Goal: Task Accomplishment & Management: Complete application form

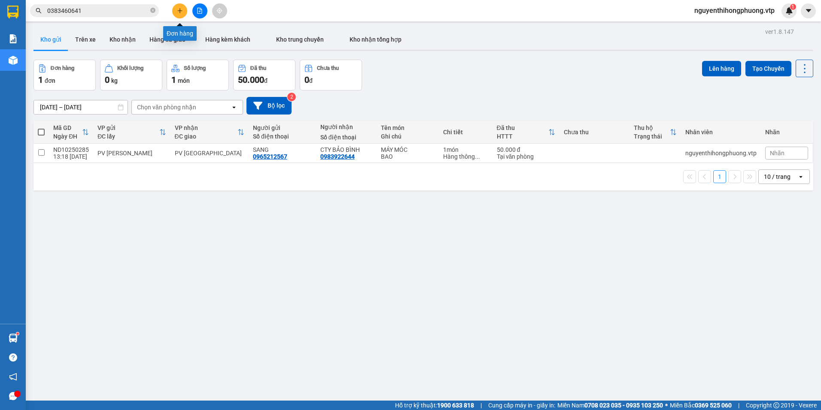
click at [179, 9] on icon "plus" at bounding box center [180, 11] width 6 height 6
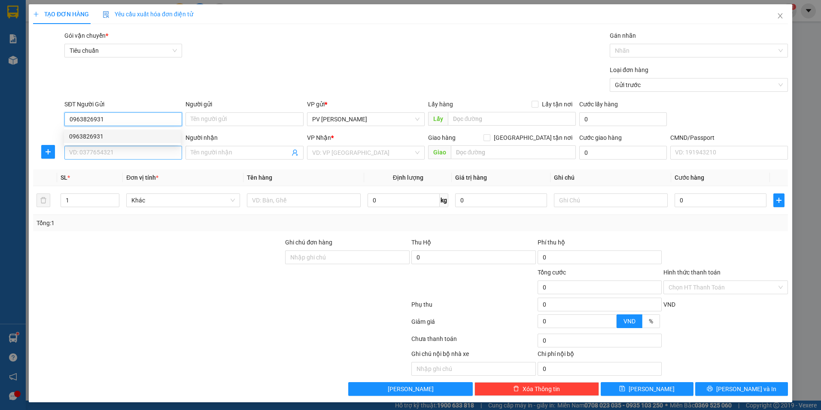
type input "0963826931"
click at [86, 153] on input "SĐT Người Nhận *" at bounding box center [123, 153] width 118 height 14
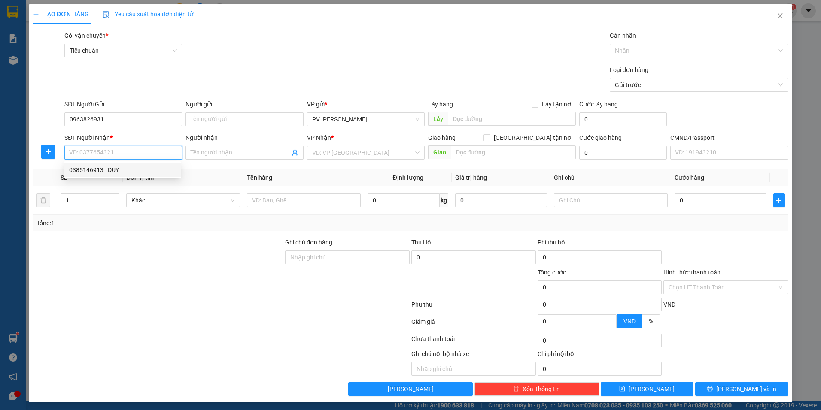
click at [88, 173] on div "0385146913 - DUY" at bounding box center [122, 169] width 106 height 9
type input "0385146913"
type input "DUY"
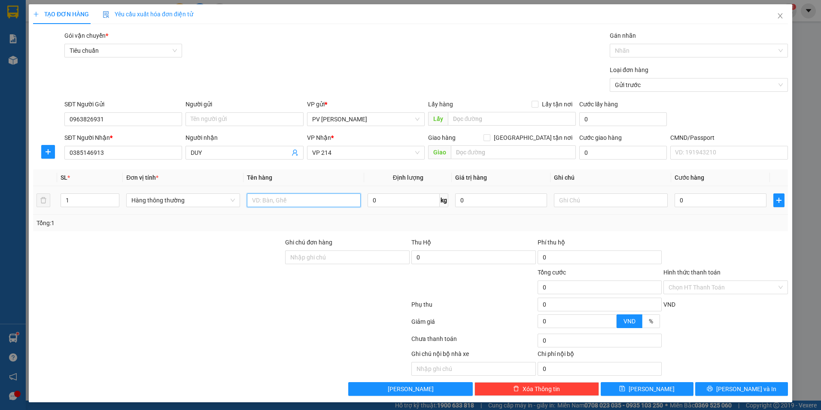
click at [274, 198] on input "text" at bounding box center [304, 201] width 114 height 14
type input "TRỨNG DẾ"
click at [579, 197] on input "text" at bounding box center [611, 201] width 114 height 14
type input "BAO"
click at [685, 200] on input "0" at bounding box center [720, 201] width 92 height 14
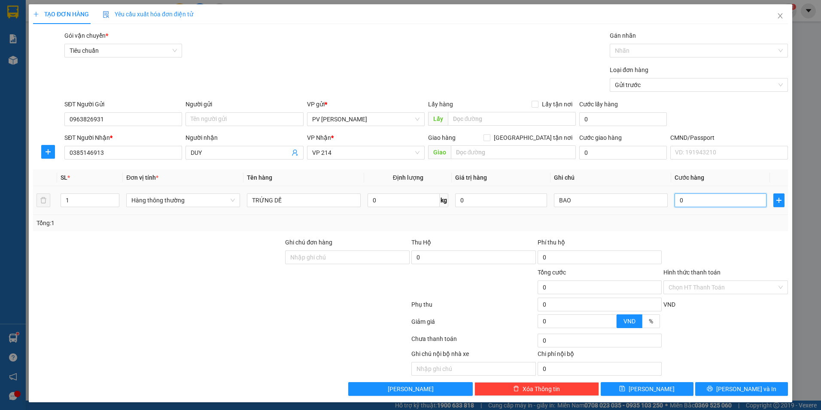
type input "5"
type input "50"
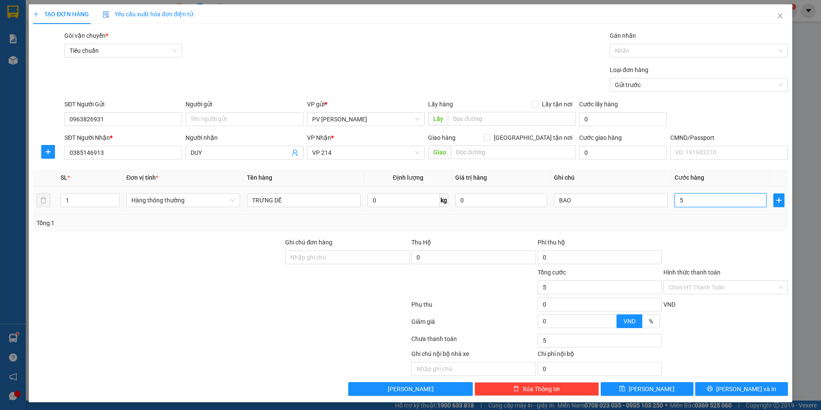
type input "50"
type input "500"
type input "5.000"
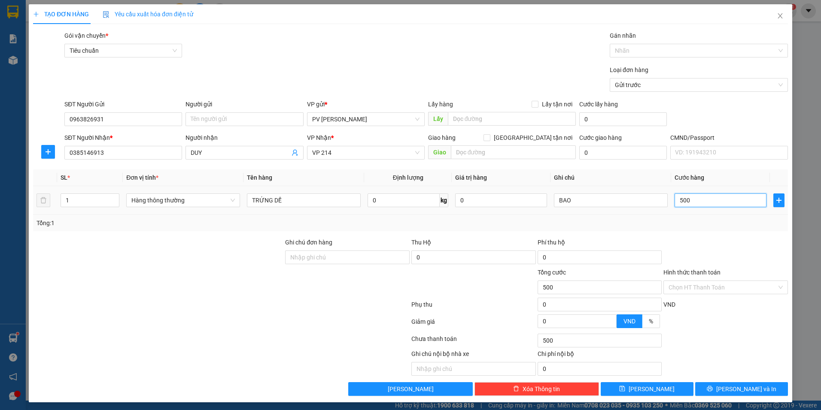
type input "5.000"
type input "50.000"
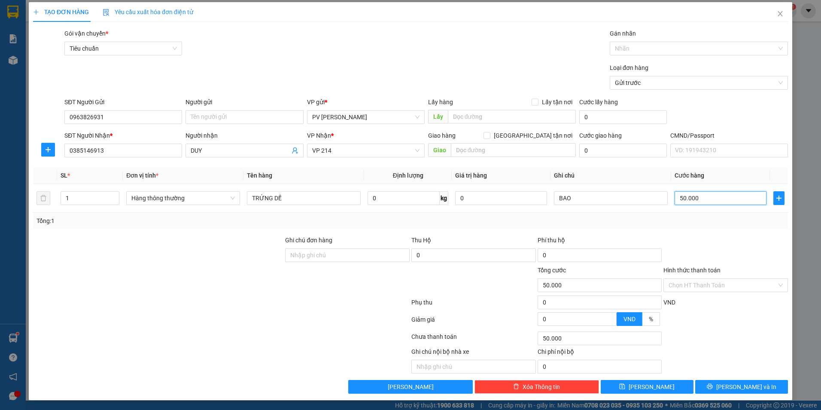
scroll to position [3, 0]
type input "50.000"
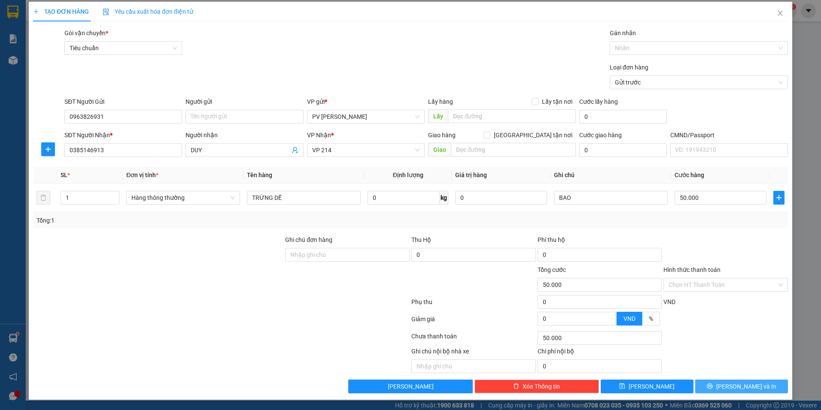
click at [738, 387] on span "[PERSON_NAME] và In" at bounding box center [746, 386] width 60 height 9
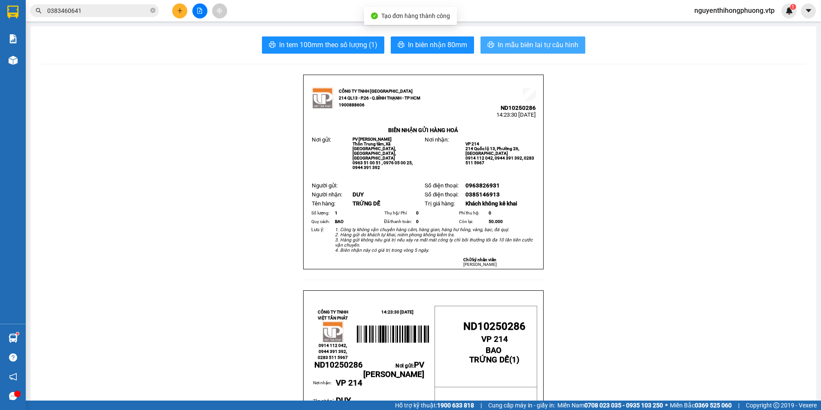
click at [500, 51] on button "In mẫu biên lai tự cấu hình" at bounding box center [532, 44] width 105 height 17
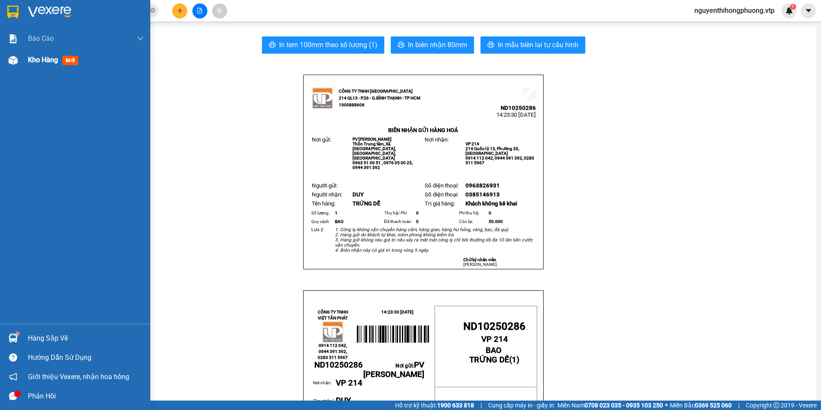
click at [50, 58] on span "Kho hàng" at bounding box center [43, 60] width 30 height 8
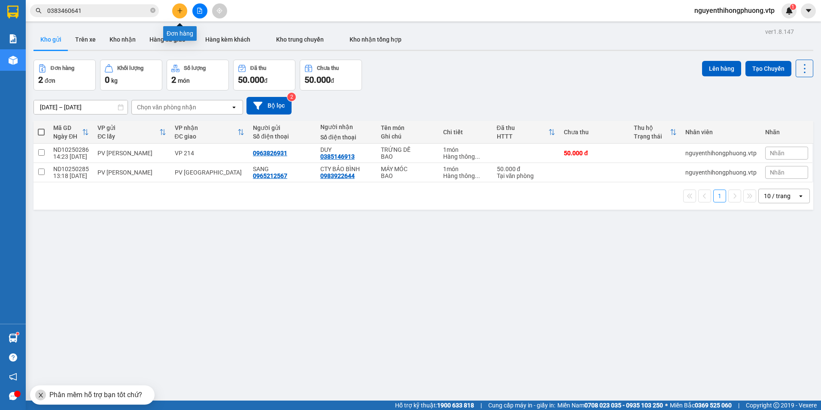
click at [179, 11] on icon "plus" at bounding box center [180, 11] width 6 height 6
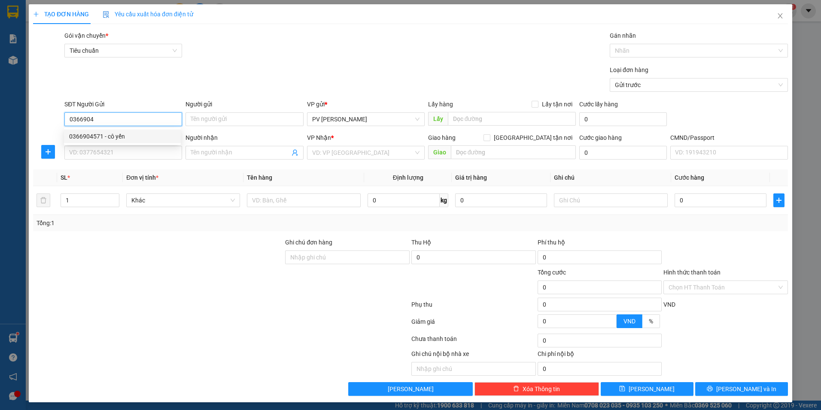
click at [91, 140] on div "0366904571 - cô yến" at bounding box center [122, 136] width 106 height 9
type input "0366904571"
type input "cô yến"
type input "0988756477"
type input "phúc"
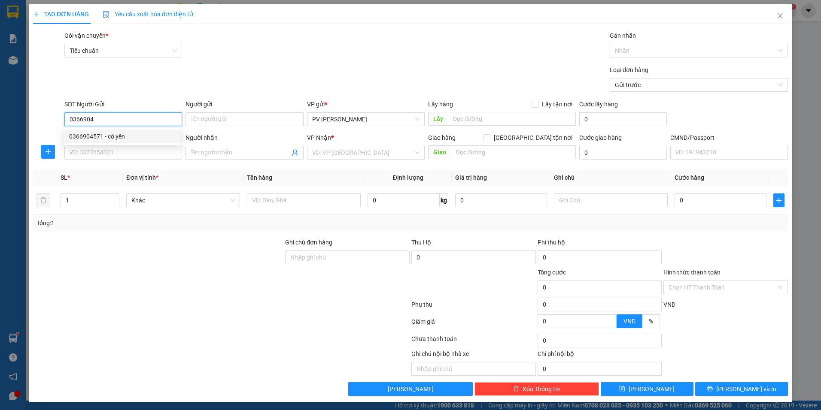
type input "n4 đồng xoài bp/ gọi trc 40p/ sáng mai đi"
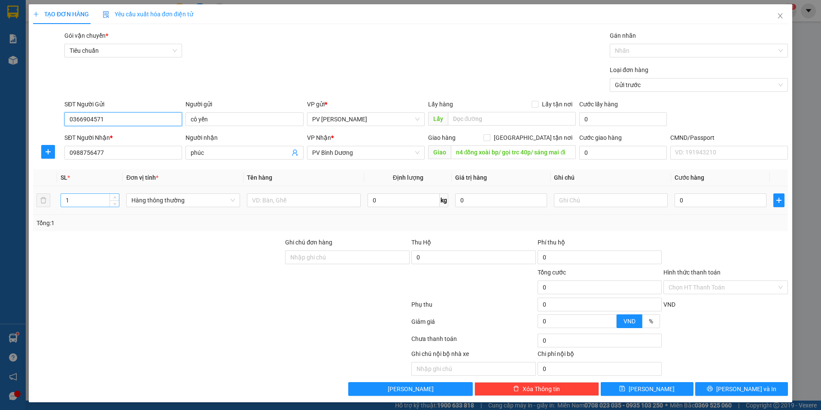
type input "0366904571"
click at [100, 199] on input "1" at bounding box center [90, 200] width 58 height 13
drag, startPoint x: 76, startPoint y: 204, endPoint x: 59, endPoint y: 204, distance: 16.7
click at [59, 204] on td "1" at bounding box center [90, 200] width 66 height 29
type input "8"
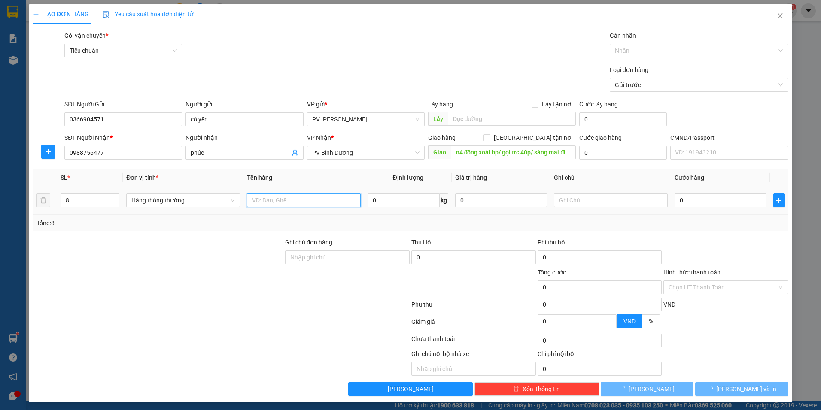
click at [287, 201] on input "text" at bounding box center [304, 201] width 114 height 14
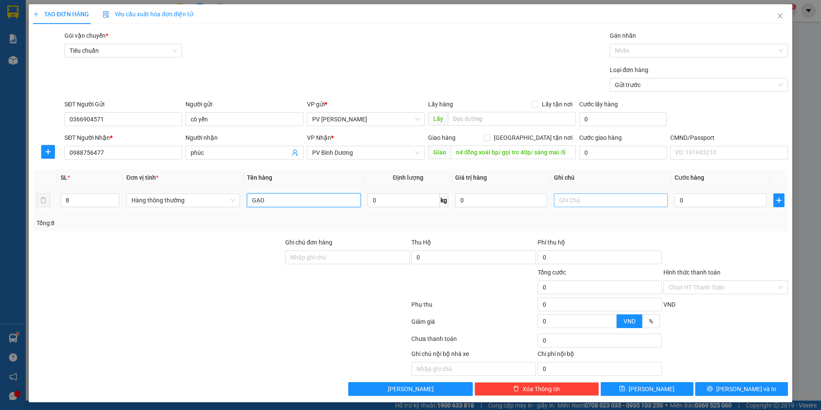
type input "GẠO"
click at [583, 203] on input "text" at bounding box center [611, 201] width 114 height 14
type input "BAO"
click at [679, 199] on input "0" at bounding box center [720, 201] width 92 height 14
type input "6"
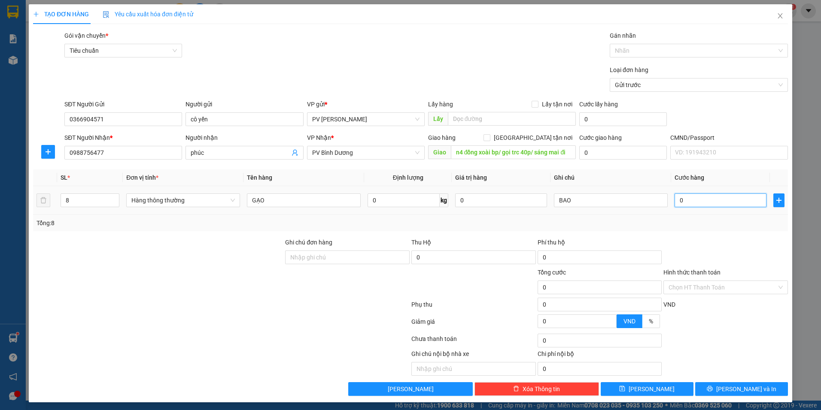
type input "6"
type input "60"
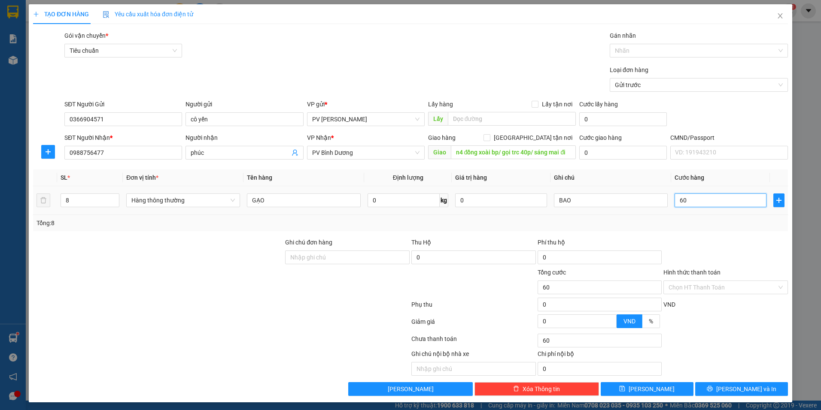
type input "600"
type input "6.000"
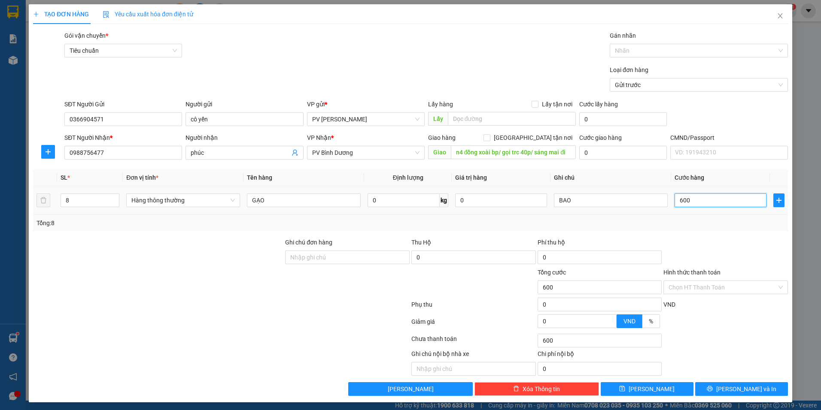
type input "6.000"
type input "60.000"
type input "600.000"
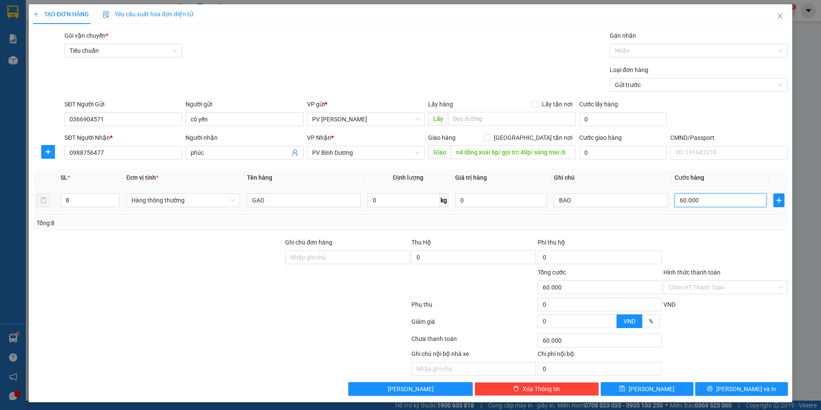
type input "600.000"
click at [743, 387] on span "[PERSON_NAME] và In" at bounding box center [746, 389] width 60 height 9
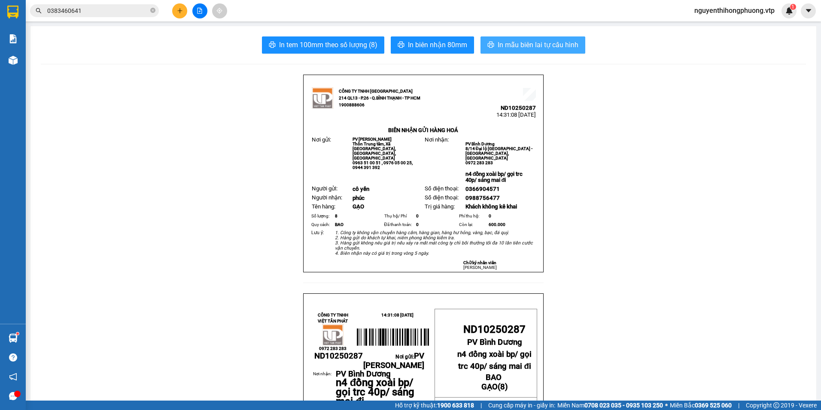
click at [518, 46] on span "In mẫu biên lai tự cấu hình" at bounding box center [538, 44] width 81 height 11
click at [526, 45] on span "In mẫu biên lai tự cấu hình" at bounding box center [538, 44] width 81 height 11
click at [534, 43] on span "In mẫu biên lai tự cấu hình" at bounding box center [538, 44] width 81 height 11
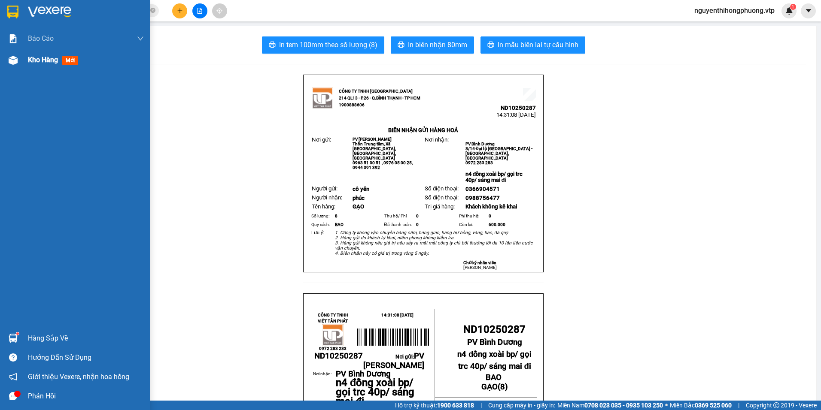
click at [44, 63] on span "Kho hàng" at bounding box center [43, 60] width 30 height 8
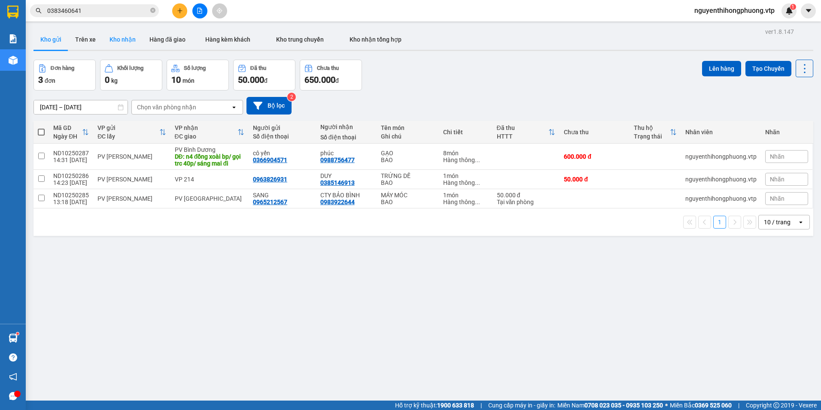
click at [127, 43] on button "Kho nhận" at bounding box center [123, 39] width 40 height 21
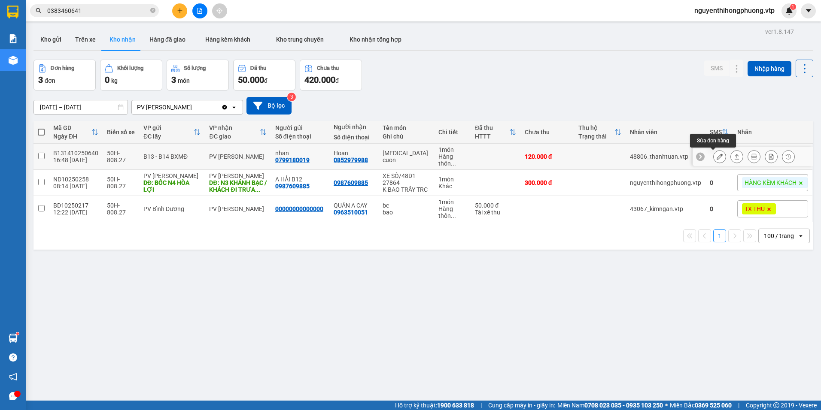
click at [717, 155] on icon at bounding box center [720, 157] width 6 height 6
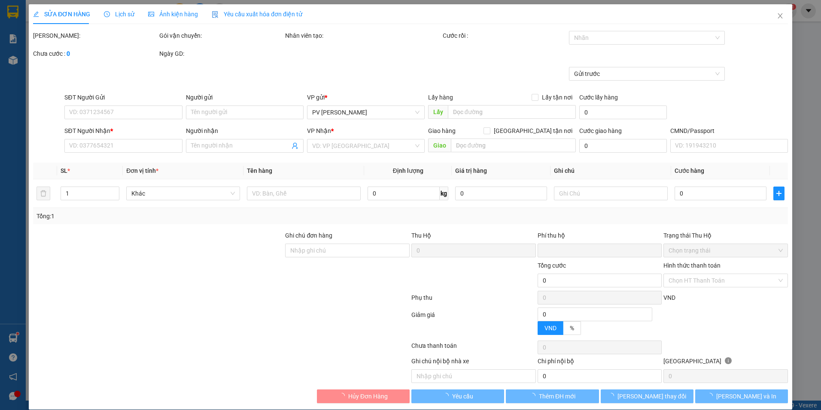
type input "0799180019"
type input "nhan"
type input "0852979988"
type input "Hoan"
type input "0"
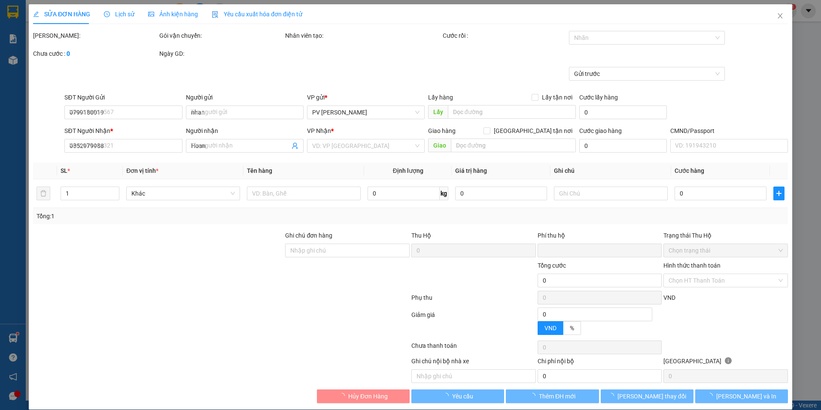
type input "120.000"
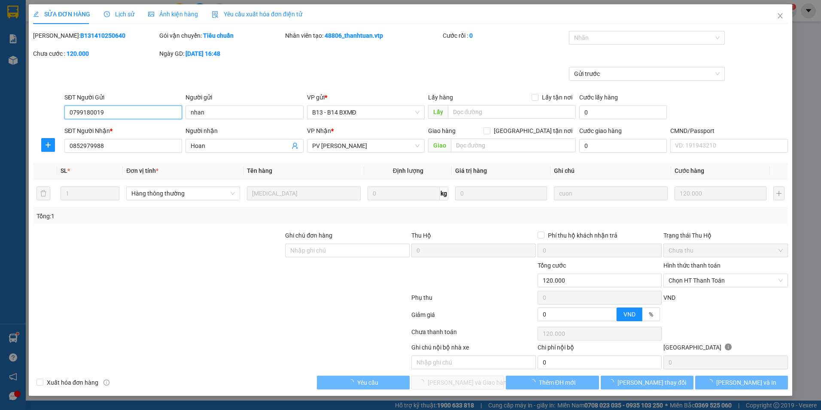
type input "6.000"
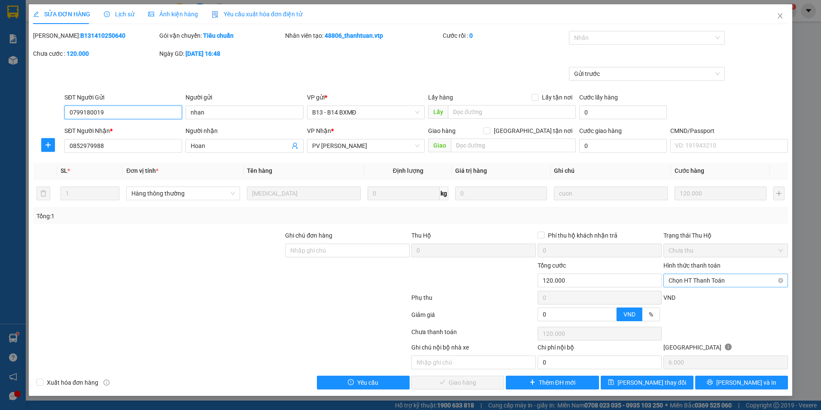
click at [717, 283] on span "Chọn HT Thanh Toán" at bounding box center [725, 280] width 114 height 13
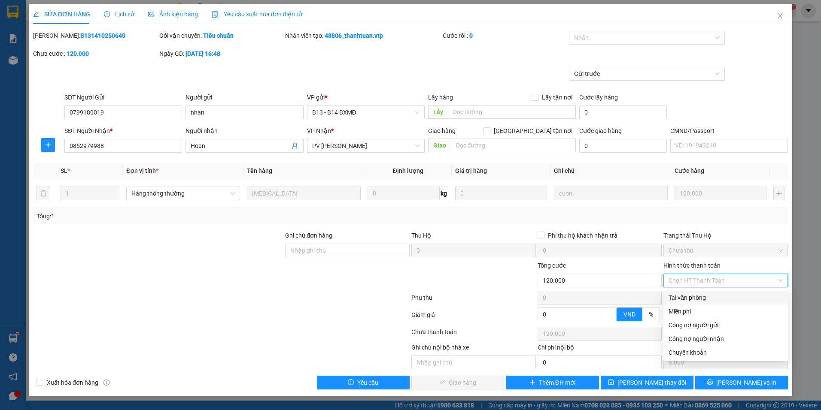
click at [696, 296] on div "Tại văn phòng" at bounding box center [725, 297] width 114 height 9
type input "0"
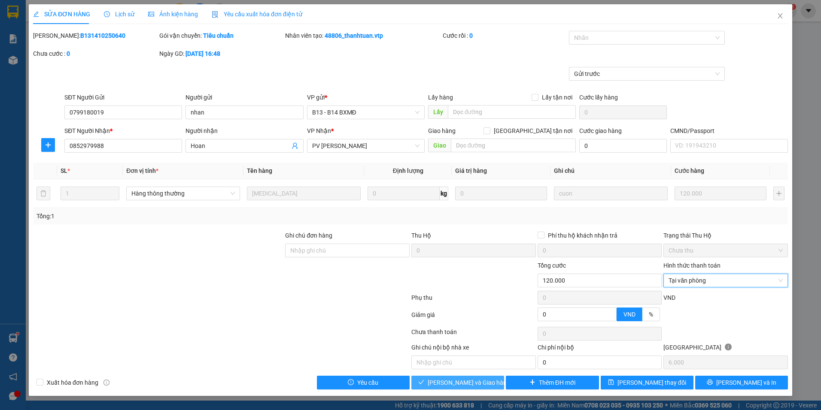
click at [461, 380] on span "[PERSON_NAME] và Giao hàng" at bounding box center [469, 382] width 82 height 9
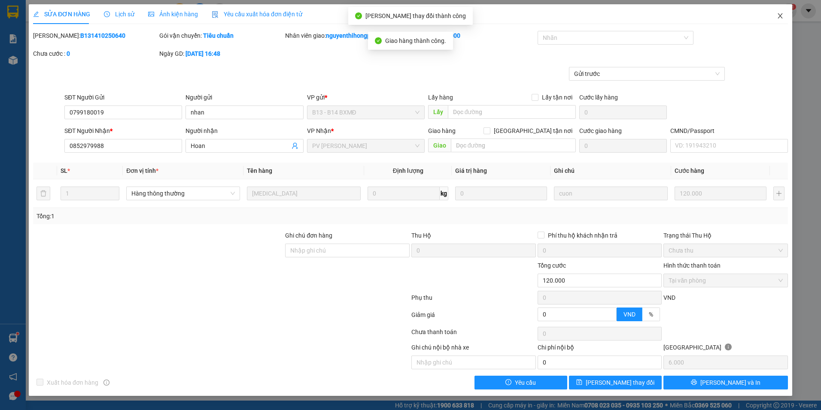
click at [782, 18] on icon "close" at bounding box center [780, 15] width 7 height 7
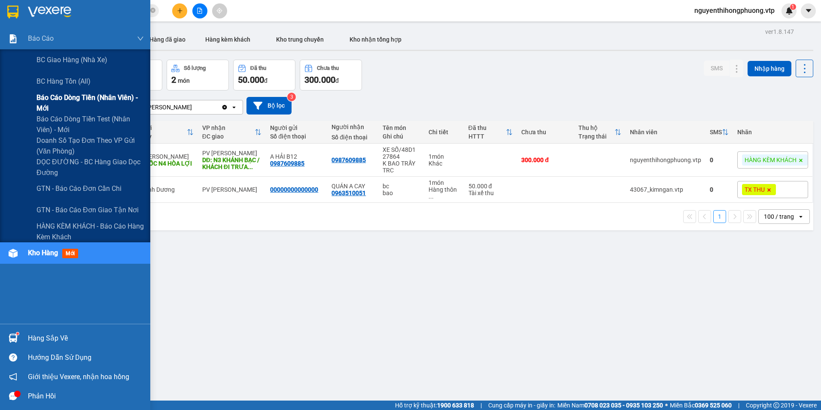
click at [46, 100] on span "Báo cáo dòng tiền (nhân viên) - mới" at bounding box center [89, 102] width 107 height 21
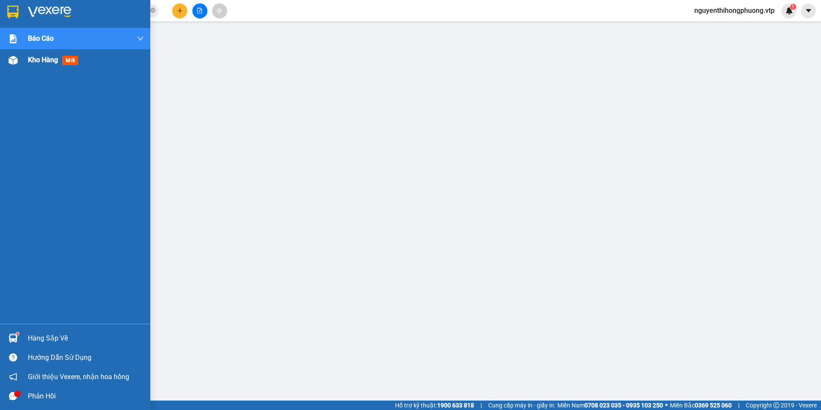
click at [34, 61] on span "Kho hàng" at bounding box center [43, 60] width 30 height 8
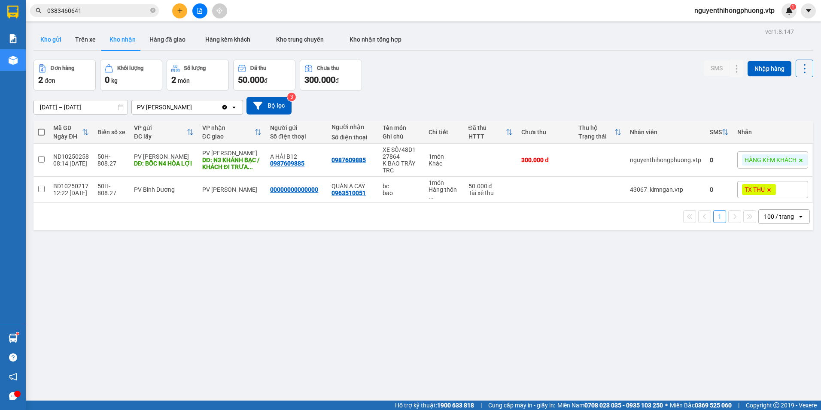
click at [53, 40] on button "Kho gửi" at bounding box center [50, 39] width 35 height 21
